Goal: Check status: Check status

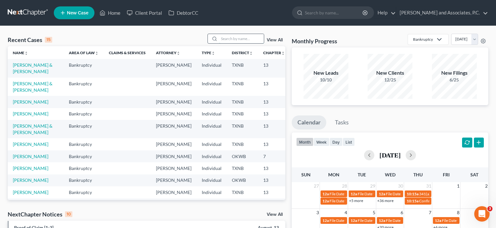
click at [241, 38] on input "search" at bounding box center [241, 38] width 45 height 9
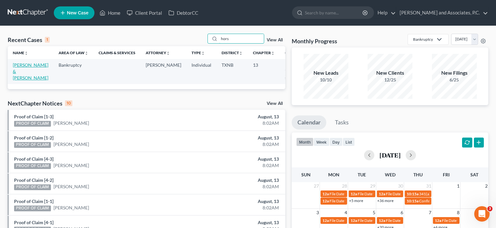
type input "hors"
click at [19, 72] on link "[PERSON_NAME] & [PERSON_NAME]" at bounding box center [31, 71] width 36 height 18
select select "3"
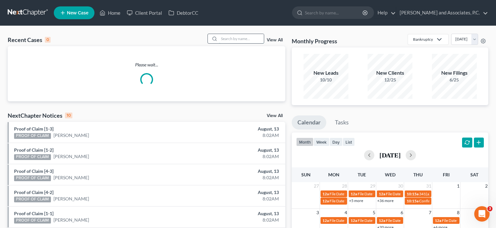
click at [226, 39] on input "search" at bounding box center [241, 38] width 45 height 9
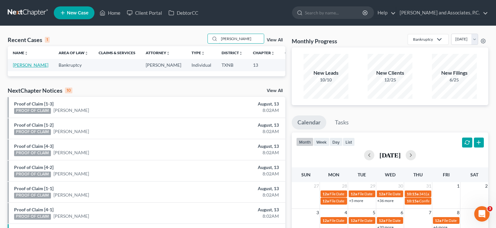
type input "[PERSON_NAME]"
click at [24, 68] on link "[PERSON_NAME]" at bounding box center [31, 64] width 36 height 5
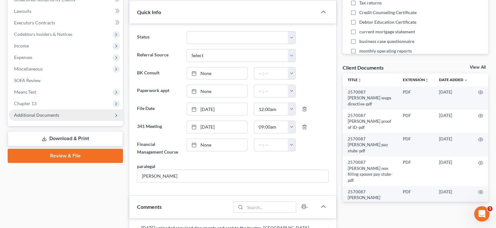
scroll to position [192, 0]
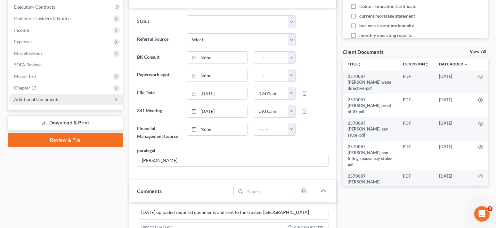
click at [61, 101] on span "Additional Documents" at bounding box center [66, 100] width 114 height 12
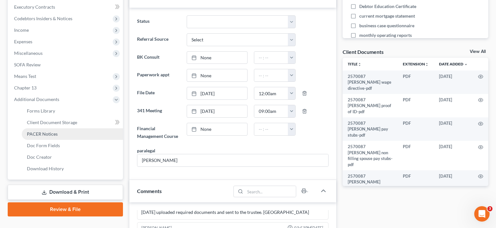
click at [60, 133] on link "PACER Notices" at bounding box center [72, 134] width 101 height 12
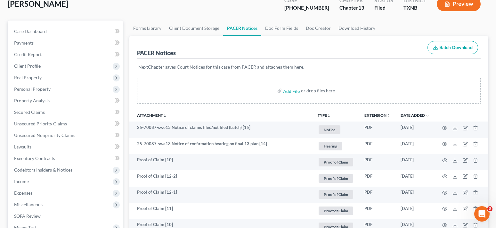
scroll to position [64, 0]
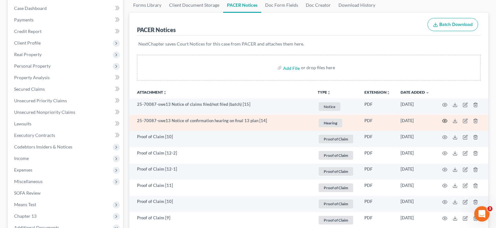
click at [446, 120] on icon "button" at bounding box center [445, 121] width 5 height 4
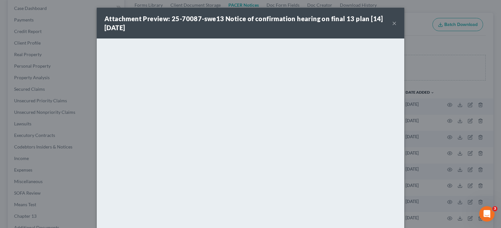
click at [392, 21] on button "×" at bounding box center [394, 23] width 4 height 8
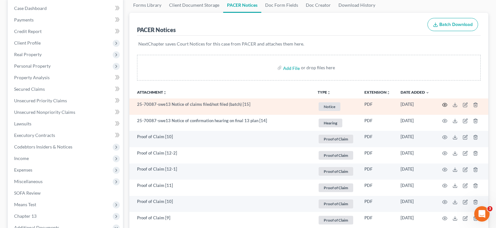
click at [444, 103] on icon "button" at bounding box center [444, 104] width 5 height 5
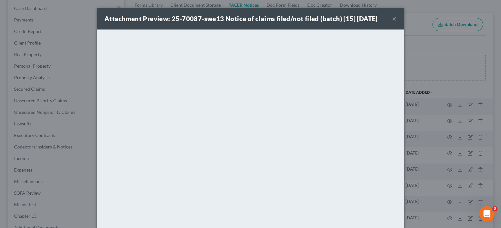
click at [392, 19] on button "×" at bounding box center [394, 19] width 4 height 8
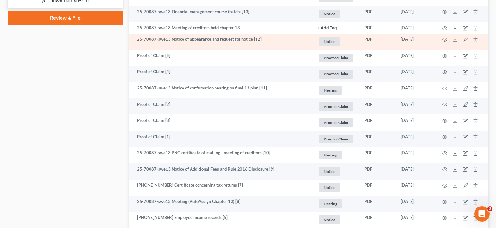
scroll to position [384, 0]
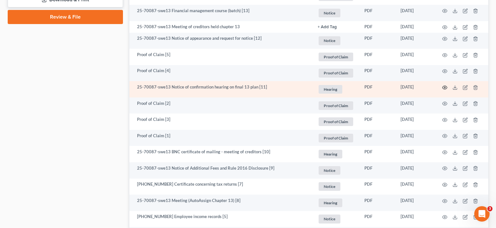
click at [445, 87] on icon "button" at bounding box center [444, 87] width 5 height 5
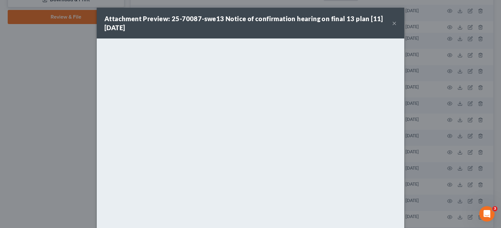
click at [393, 21] on button "×" at bounding box center [394, 23] width 4 height 8
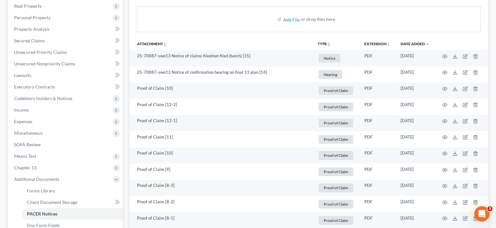
scroll to position [128, 0]
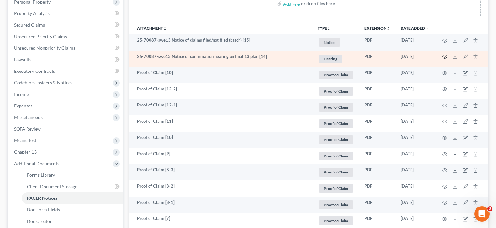
click at [445, 57] on icon "button" at bounding box center [444, 56] width 5 height 5
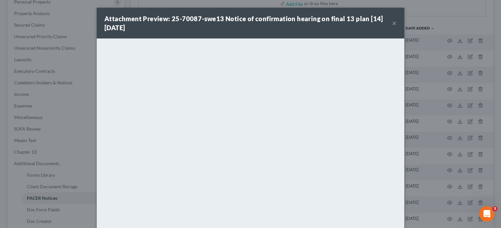
click at [392, 22] on button "×" at bounding box center [394, 23] width 4 height 8
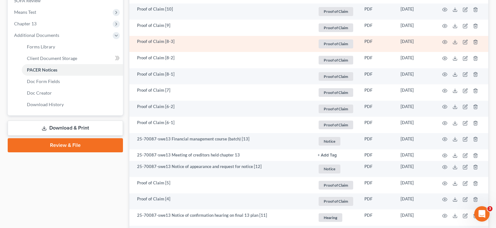
scroll to position [320, 0]
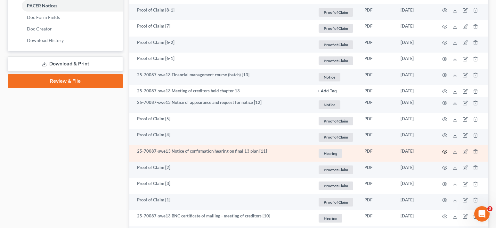
click at [444, 152] on icon "button" at bounding box center [444, 151] width 5 height 5
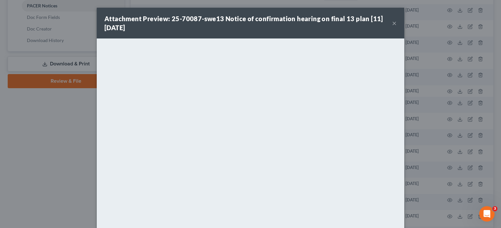
click at [392, 23] on button "×" at bounding box center [394, 23] width 4 height 8
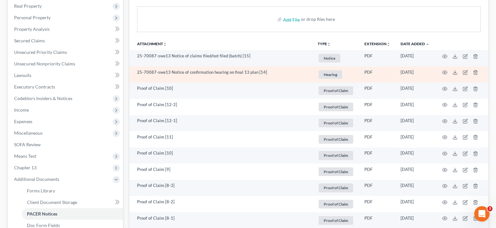
scroll to position [128, 0]
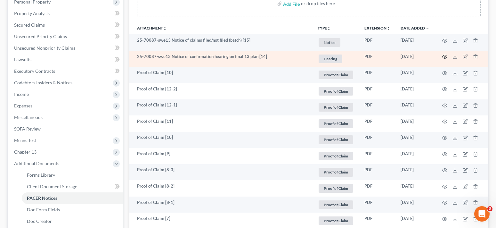
click at [444, 57] on icon "button" at bounding box center [444, 56] width 5 height 5
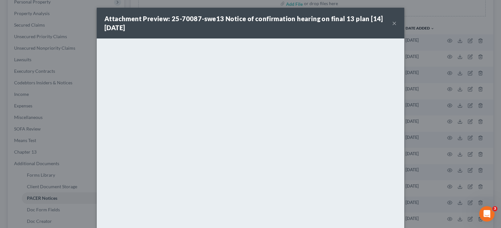
click at [392, 24] on button "×" at bounding box center [394, 23] width 4 height 8
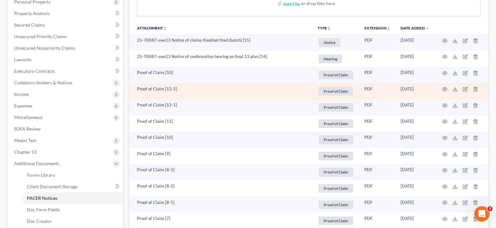
scroll to position [64, 0]
